Goal: Task Accomplishment & Management: Manage account settings

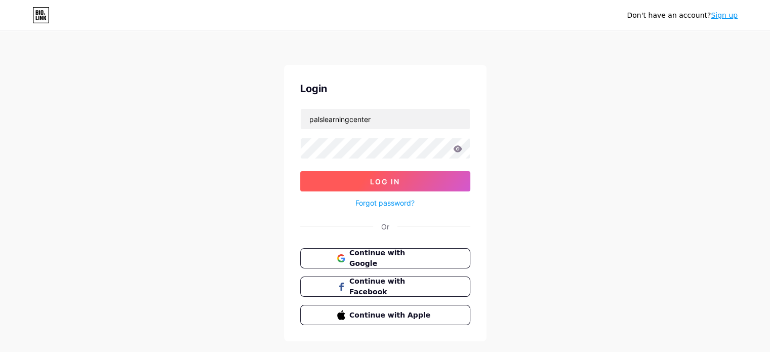
click at [373, 174] on button "Log In" at bounding box center [385, 181] width 170 height 20
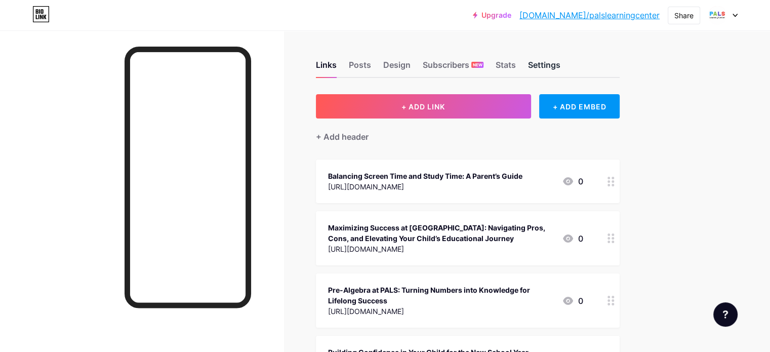
click at [560, 67] on div "Settings" at bounding box center [544, 68] width 32 height 18
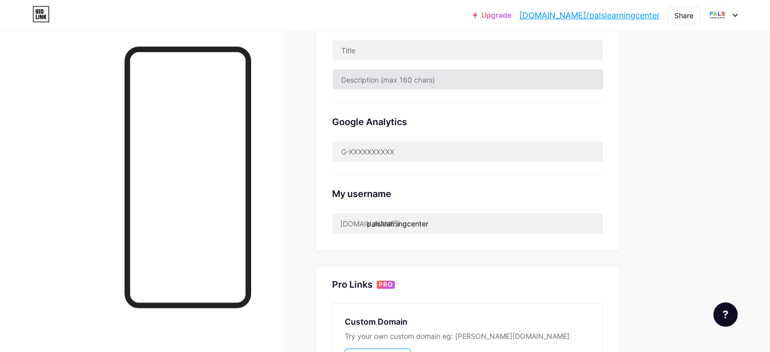
scroll to position [152, 0]
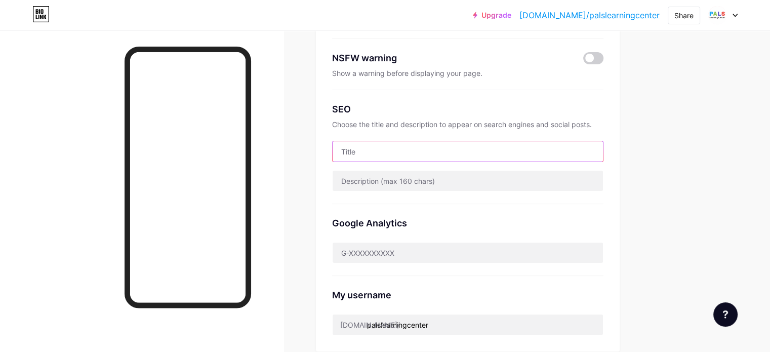
click at [446, 148] on input "text" at bounding box center [468, 151] width 270 height 20
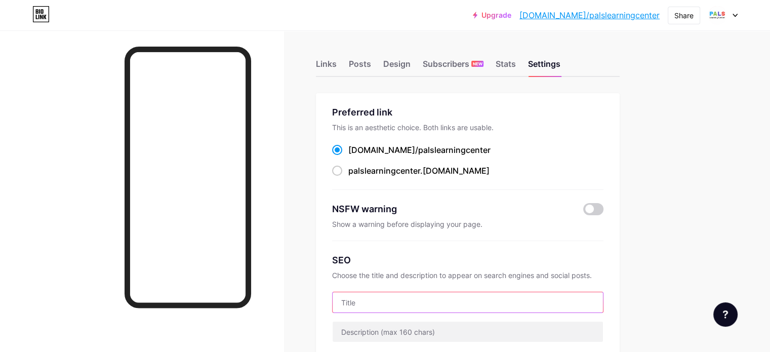
scroll to position [0, 0]
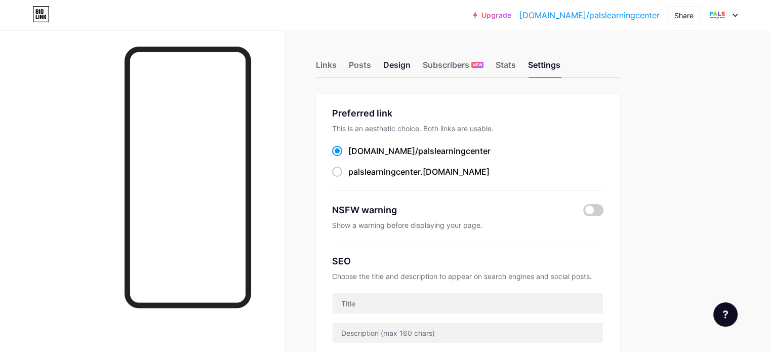
click at [411, 68] on div "Design" at bounding box center [396, 68] width 27 height 18
click at [337, 63] on div "Links" at bounding box center [326, 68] width 21 height 18
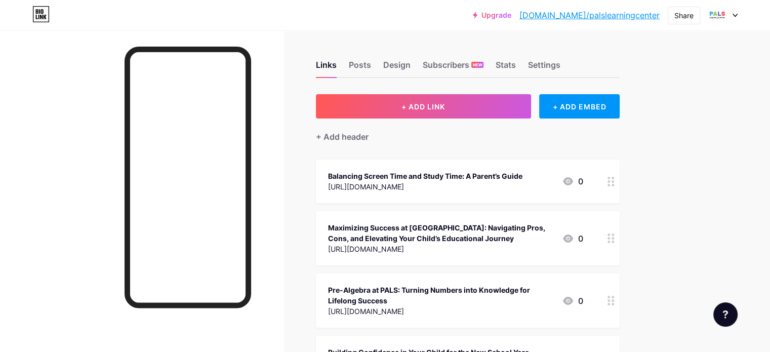
click at [733, 11] on div at bounding box center [722, 15] width 29 height 18
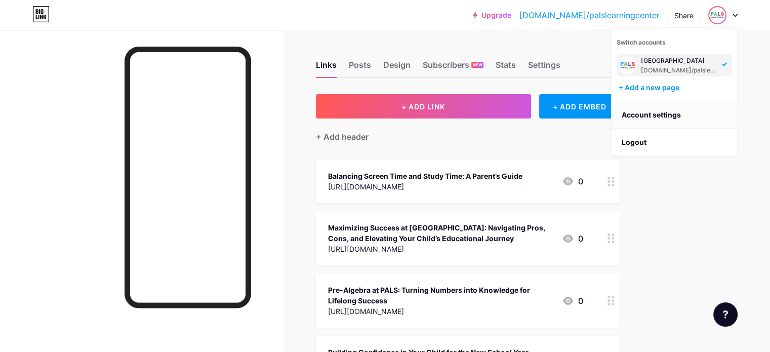
click at [653, 113] on link "Account settings" at bounding box center [675, 114] width 126 height 27
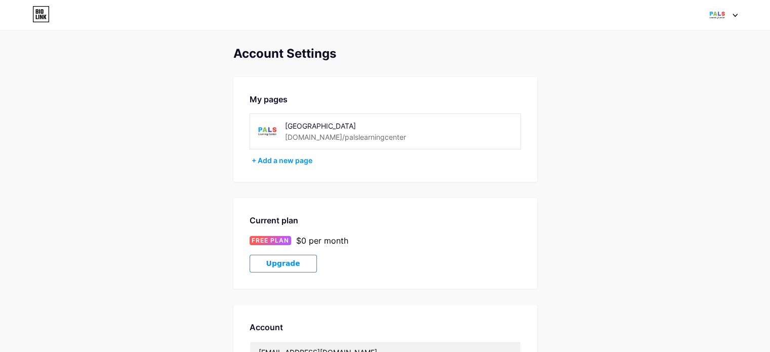
click at [311, 130] on div "[GEOGRAPHIC_DATA]" at bounding box center [356, 125] width 143 height 11
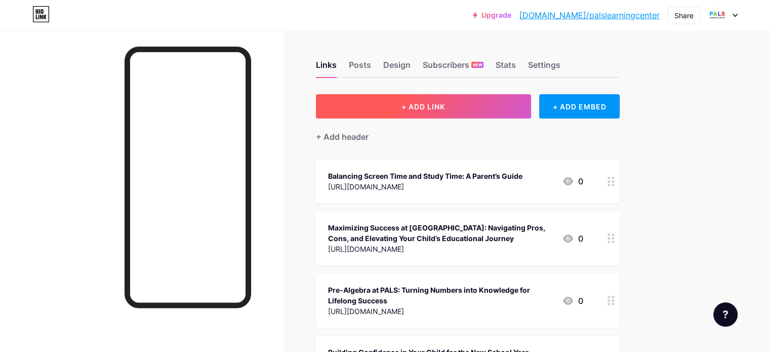
click at [456, 100] on button "+ ADD LINK" at bounding box center [423, 106] width 215 height 24
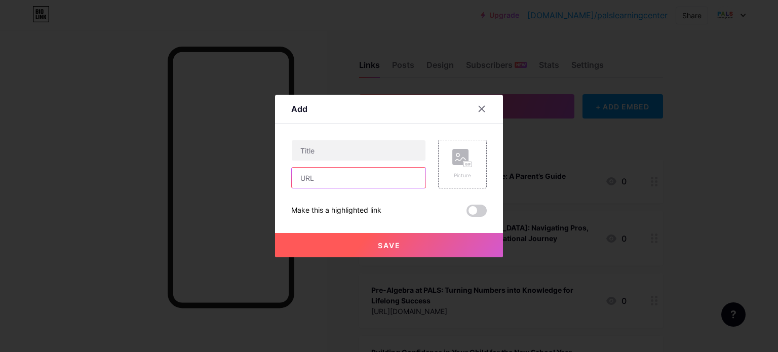
drag, startPoint x: 336, startPoint y: 176, endPoint x: 357, endPoint y: 172, distance: 21.6
click at [336, 177] on input "text" at bounding box center [359, 178] width 134 height 20
paste input "[URL][DOMAIN_NAME]"
type input "[URL][DOMAIN_NAME]"
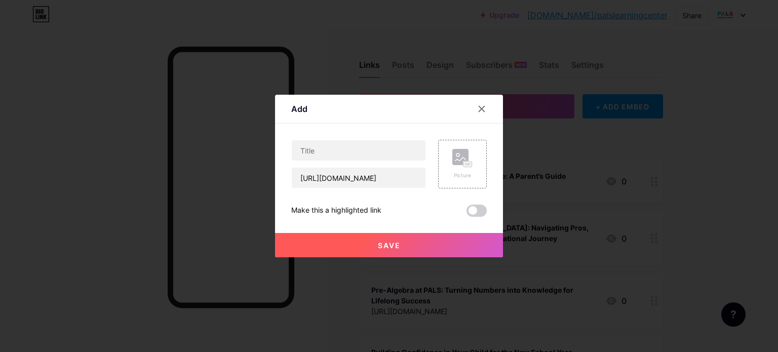
scroll to position [0, 0]
click at [358, 152] on input "text" at bounding box center [359, 150] width 134 height 20
paste input "How Middlesex County 8th Graders Can Prepare for Magnet and Academy Entrance Ex…"
type input "How Middlesex County 8th Graders Can Prepare for Magnet and Academy Entrance Ex…"
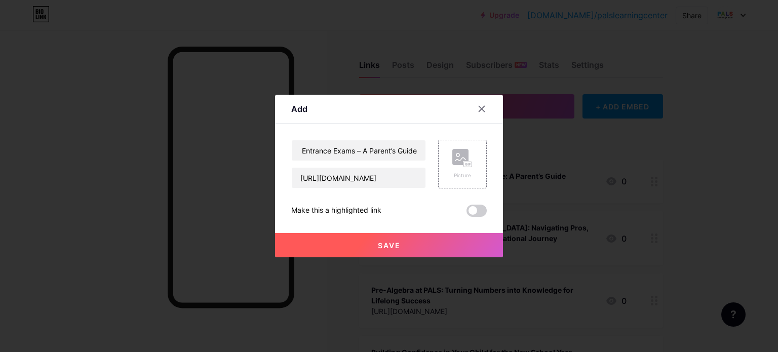
click at [373, 238] on button "Save" at bounding box center [389, 245] width 228 height 24
drag, startPoint x: 358, startPoint y: 179, endPoint x: 569, endPoint y: 159, distance: 211.5
click at [569, 159] on div "Add Content YouTube Play YouTube video without leaving your page. ADD Vimeo Pla…" at bounding box center [389, 176] width 778 height 352
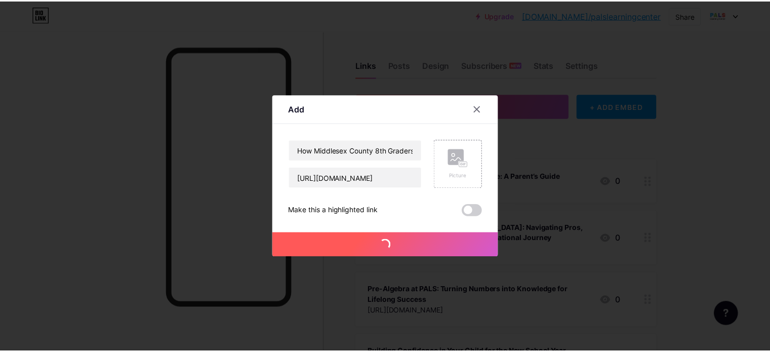
scroll to position [0, 0]
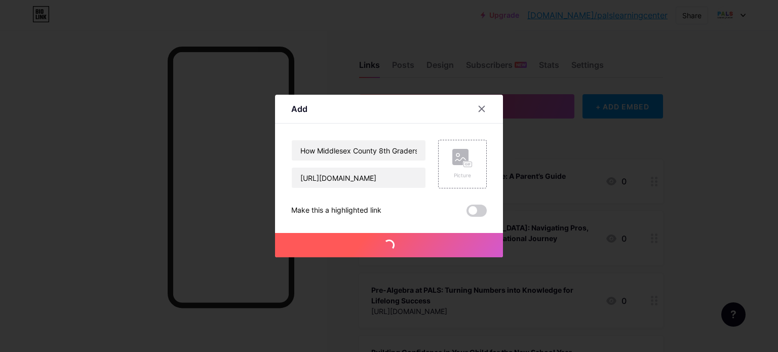
click at [382, 224] on div "Save" at bounding box center [389, 237] width 228 height 40
click at [479, 105] on icon at bounding box center [481, 109] width 8 height 8
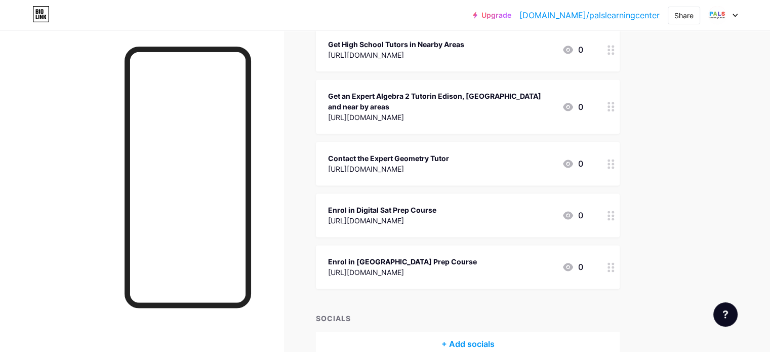
scroll to position [1324, 0]
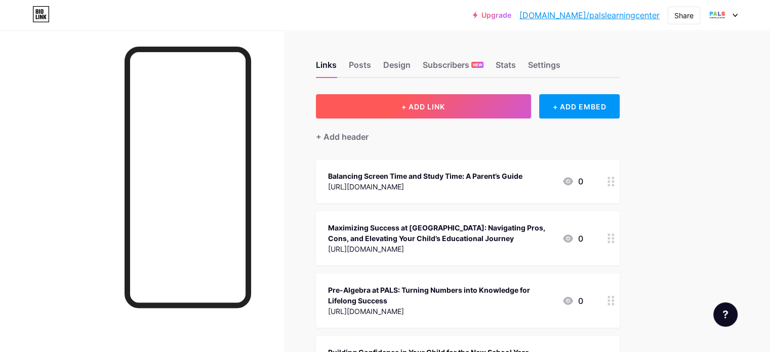
click at [445, 108] on span "+ ADD LINK" at bounding box center [423, 106] width 44 height 9
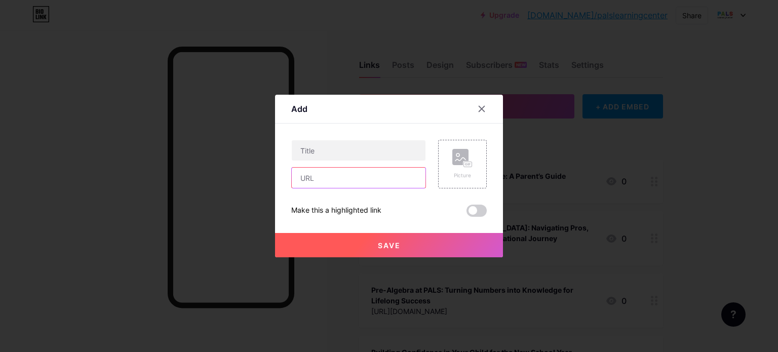
click at [357, 176] on input "text" at bounding box center [359, 178] width 134 height 20
paste input "[URL][DOMAIN_NAME]"
type input "[URL][DOMAIN_NAME]"
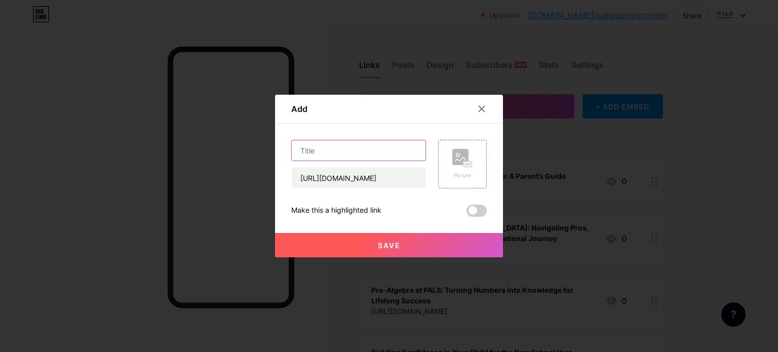
click at [356, 142] on input "text" at bounding box center [359, 150] width 134 height 20
paste input "How Middlesex County 8th Graders Can Prepare for Magnet and Academy Entrance Ex…"
type input "How Middlesex County 8th Graders Can Prepare for Magnet and Academy Entrance Ex…"
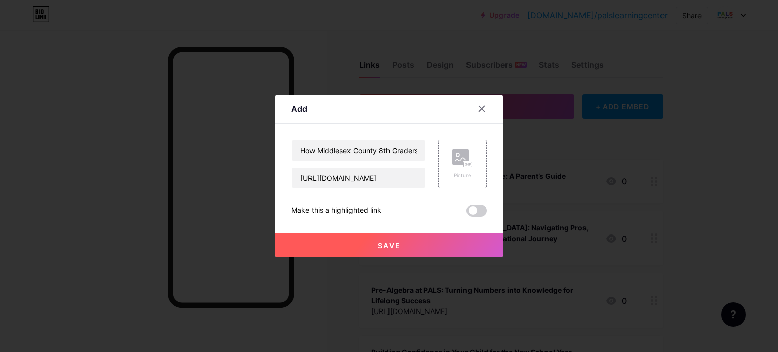
drag, startPoint x: 375, startPoint y: 243, endPoint x: 396, endPoint y: 239, distance: 21.6
click at [378, 243] on span "Save" at bounding box center [389, 245] width 23 height 9
